Goal: Obtain resource: Download file/media

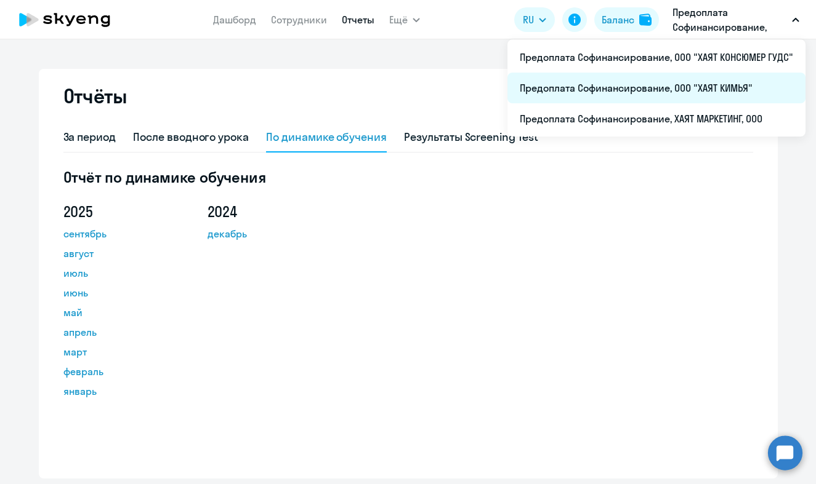
click at [712, 78] on li "Предоплата Софинансирование, ООО "ХАЯТ КИМЬЯ"" at bounding box center [656, 88] width 298 height 31
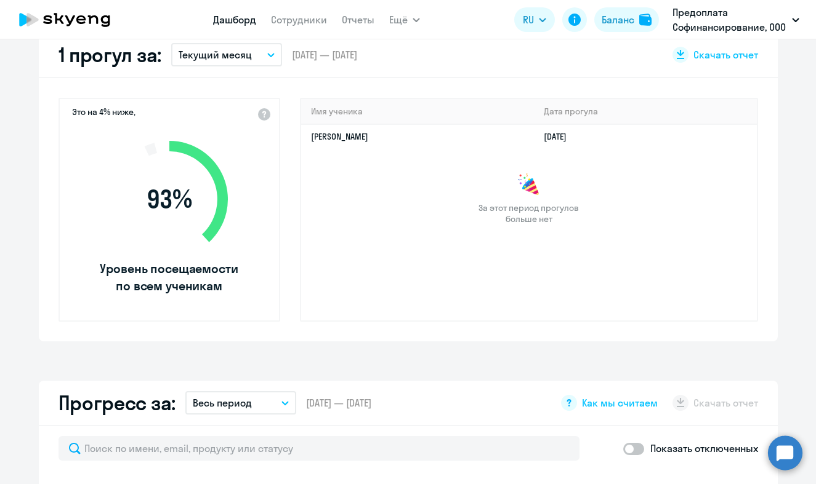
scroll to position [369, 0]
select select "30"
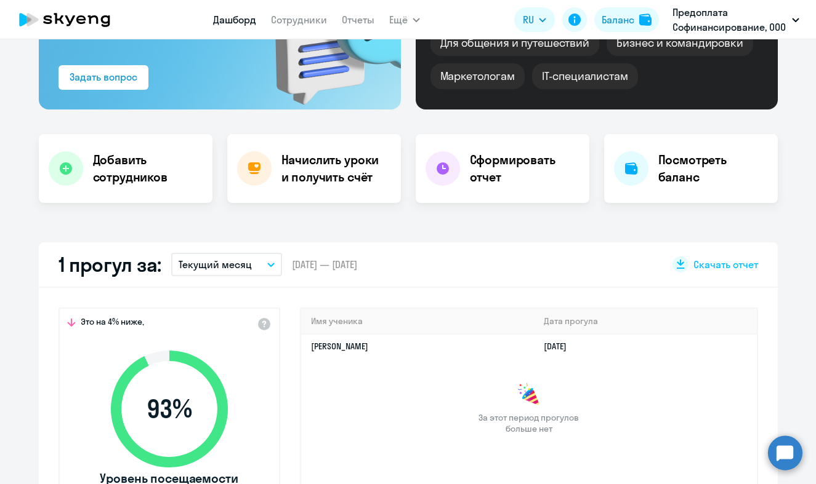
scroll to position [123, 0]
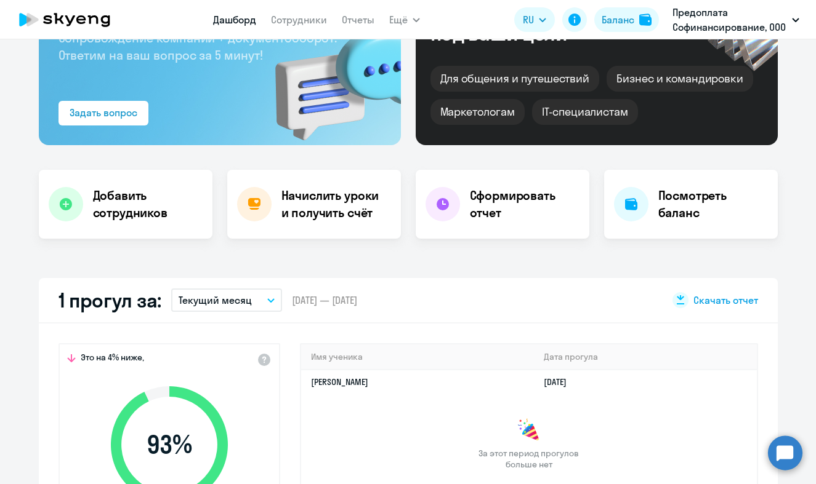
click at [697, 296] on span "Скачать отчет" at bounding box center [725, 301] width 65 height 14
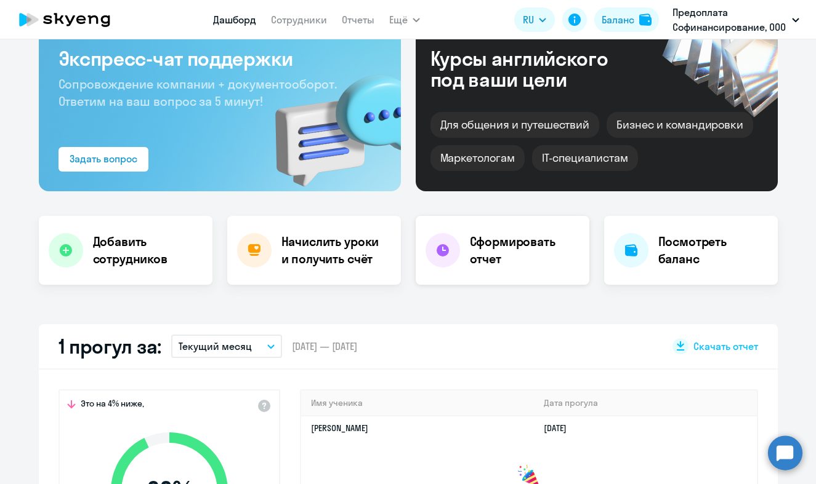
scroll to position [0, 0]
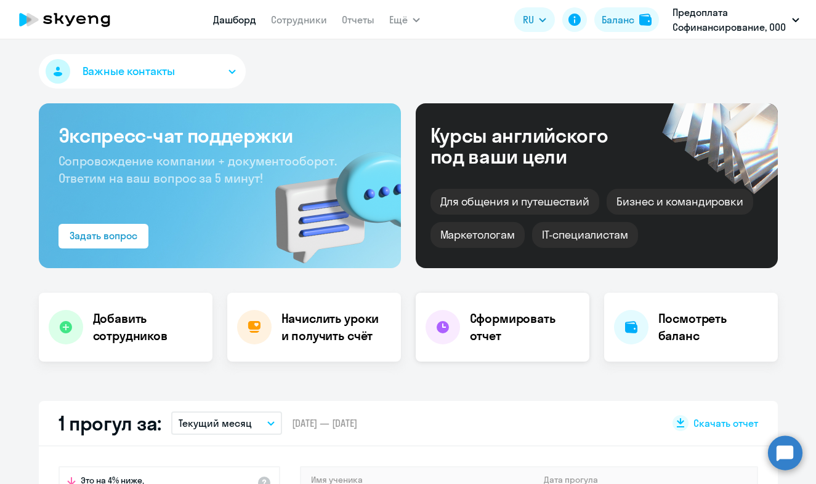
click at [523, 335] on h4 "Сформировать отчет" at bounding box center [525, 327] width 110 height 34
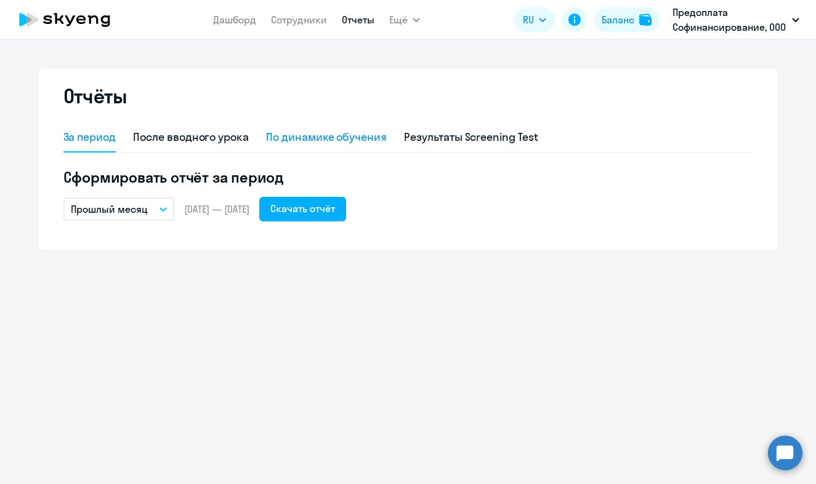
click at [356, 137] on div "По динамике обучения" at bounding box center [326, 137] width 121 height 16
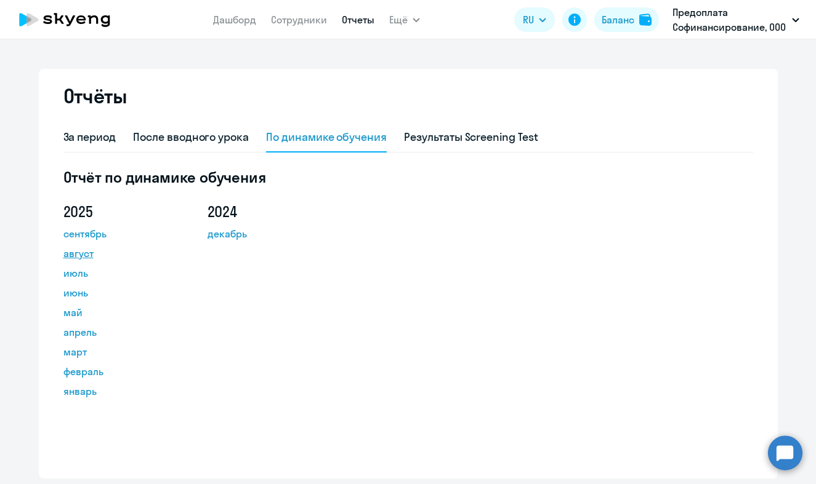
click at [78, 252] on link "август" at bounding box center [118, 253] width 111 height 15
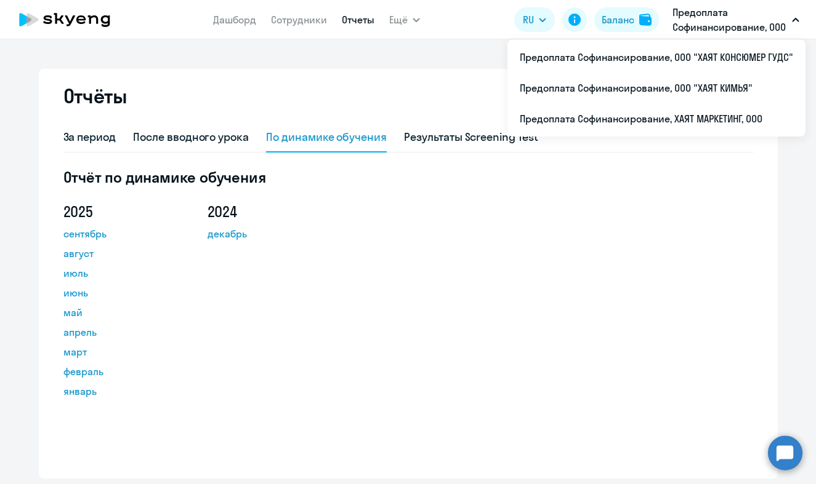
drag, startPoint x: 745, startPoint y: 14, endPoint x: 733, endPoint y: 15, distance: 12.4
click at [742, 14] on p "Предоплата Софинансирование, ООО "ХАЯТ КИМЬЯ"" at bounding box center [729, 20] width 115 height 30
click at [714, 7] on p "Предоплата Софинансирование, ООО "ХАЯТ КИМЬЯ"" at bounding box center [729, 20] width 115 height 30
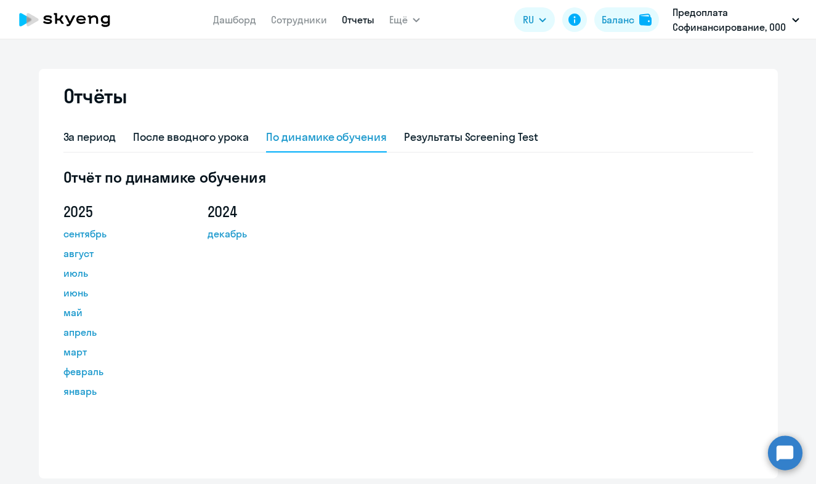
click at [711, 10] on p "Предоплата Софинансирование, ООО "ХАЯТ КИМЬЯ"" at bounding box center [729, 20] width 115 height 30
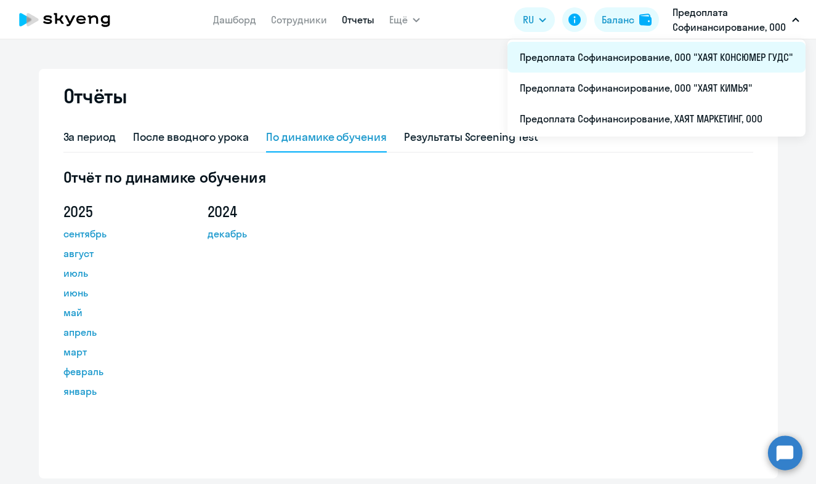
click at [707, 52] on li "Предоплата Софинансирование, ООО "ХАЯТ КОНСЮМЕР ГУДС"" at bounding box center [656, 57] width 298 height 31
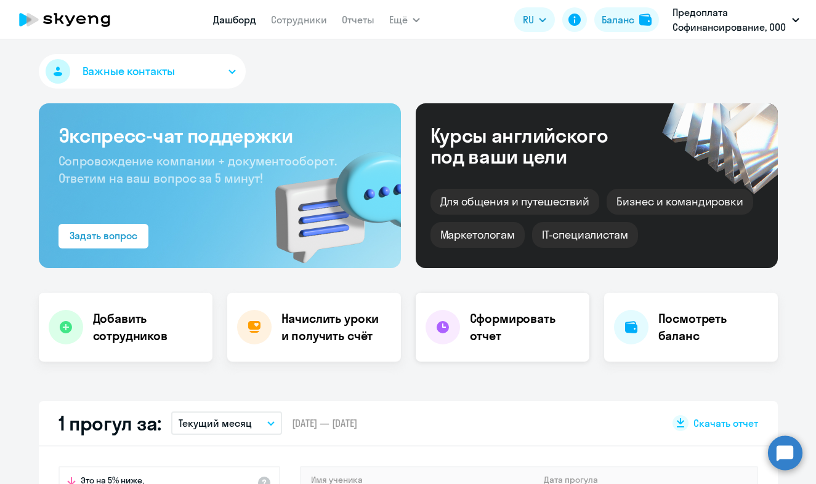
click at [499, 326] on h4 "Сформировать отчет" at bounding box center [525, 327] width 110 height 34
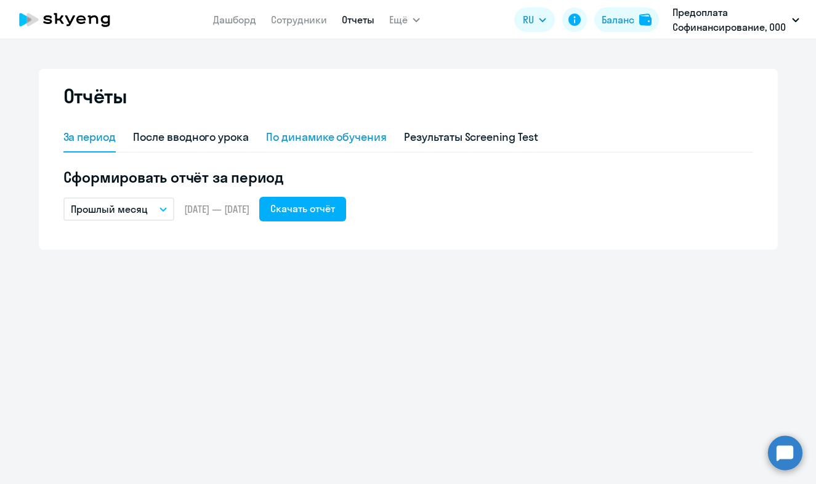
click at [316, 139] on div "По динамике обучения" at bounding box center [326, 137] width 121 height 16
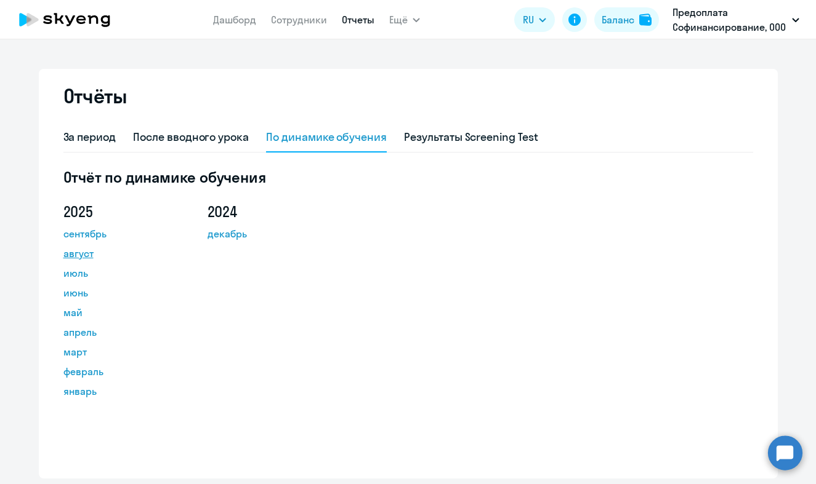
click at [71, 249] on link "август" at bounding box center [118, 253] width 111 height 15
click at [80, 134] on div "За период" at bounding box center [89, 137] width 53 height 16
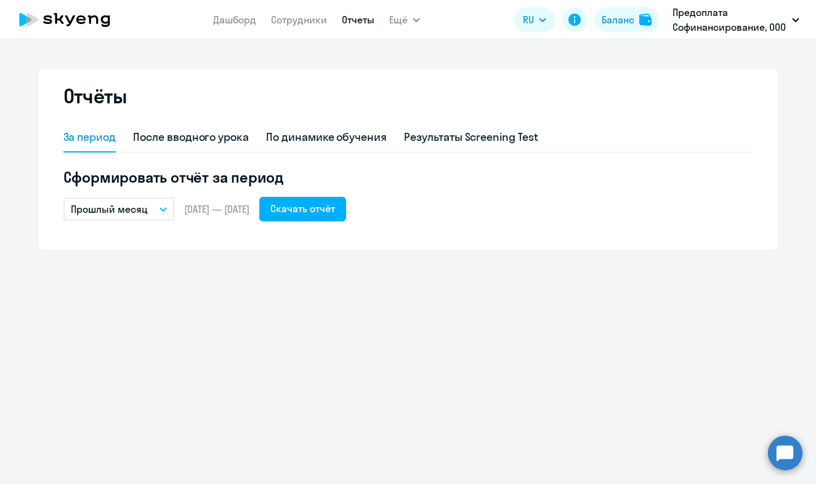
click at [162, 208] on icon "button" at bounding box center [162, 209] width 7 height 4
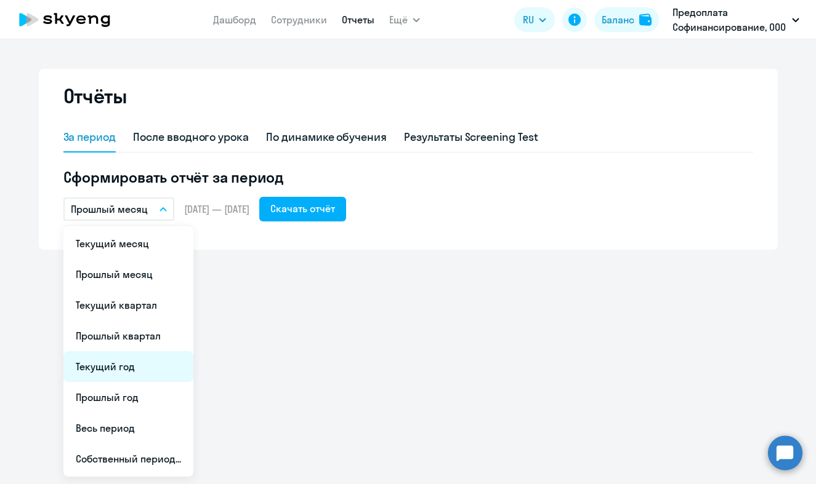
click at [119, 364] on li "Текущий год" at bounding box center [128, 367] width 130 height 31
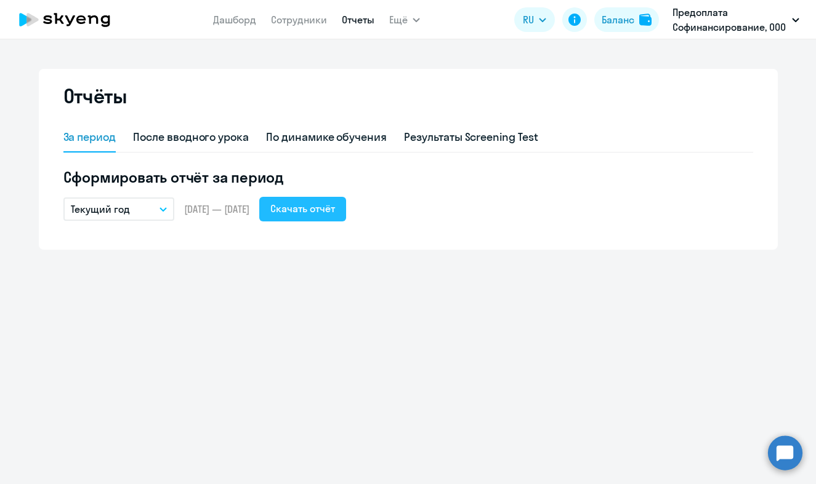
click at [335, 207] on div "Скачать отчёт" at bounding box center [302, 208] width 65 height 15
